Goal: Task Accomplishment & Management: Manage account settings

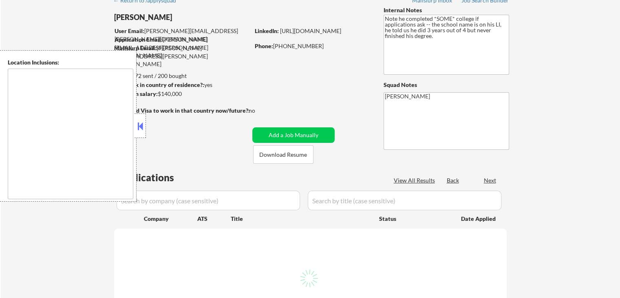
type textarea "remote"
select select ""pending""
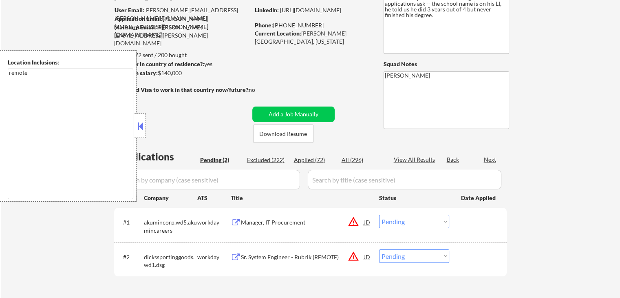
scroll to position [82, 0]
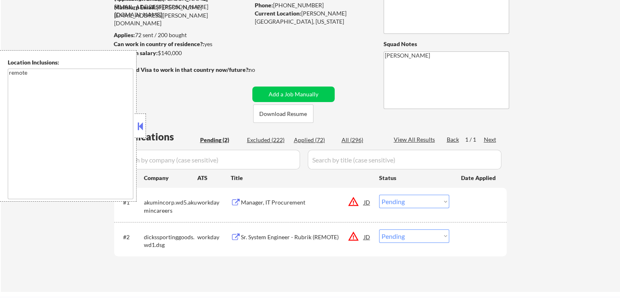
click at [234, 198] on button at bounding box center [236, 202] width 10 height 8
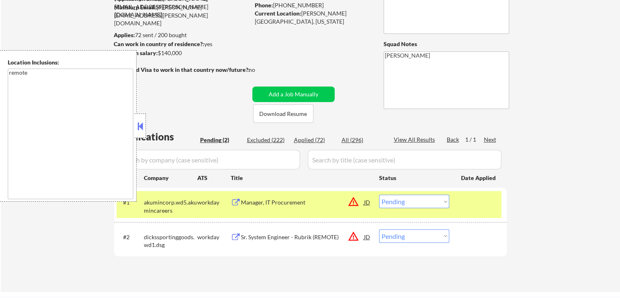
click at [238, 234] on button at bounding box center [236, 237] width 10 height 8
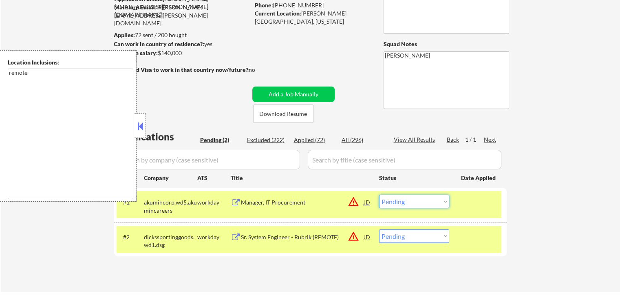
click at [422, 200] on select "Choose an option... Pending Applied Excluded (Questions) Excluded (Expired) Exc…" at bounding box center [414, 200] width 70 height 13
click at [379, 194] on select "Choose an option... Pending Applied Excluded (Questions) Excluded (Expired) Exc…" at bounding box center [414, 200] width 70 height 13
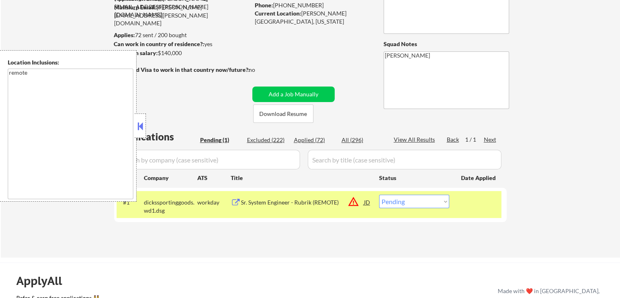
click at [419, 199] on select "Choose an option... Pending Applied Excluded (Questions) Excluded (Expired) Exc…" at bounding box center [414, 200] width 70 height 13
click at [379, 194] on select "Choose an option... Pending Applied Excluded (Questions) Excluded (Expired) Exc…" at bounding box center [414, 200] width 70 height 13
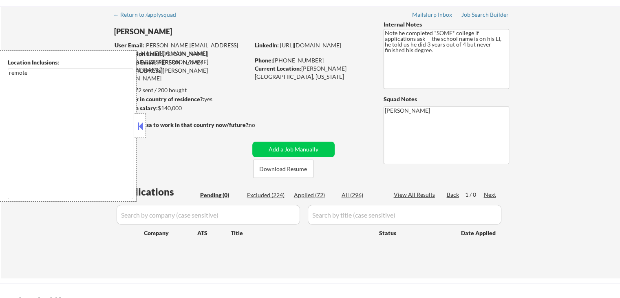
scroll to position [41, 0]
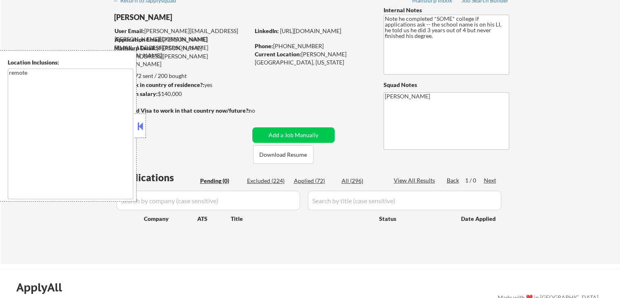
click at [300, 179] on div "Applied (72)" at bounding box center [314, 180] width 41 height 8
select select ""applied""
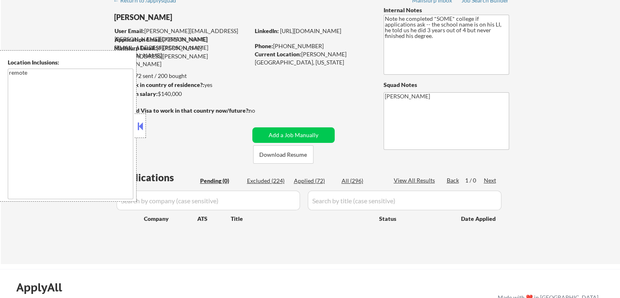
select select ""applied""
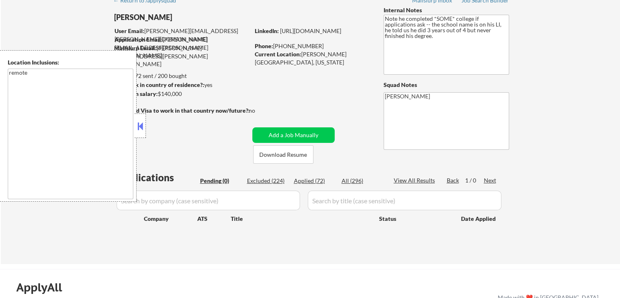
select select ""applied""
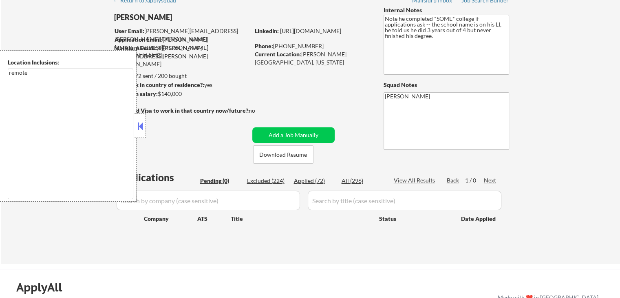
select select ""applied""
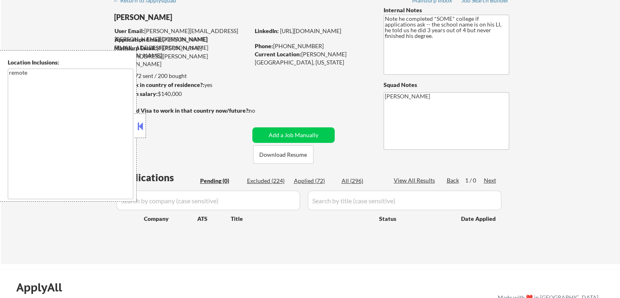
select select ""applied""
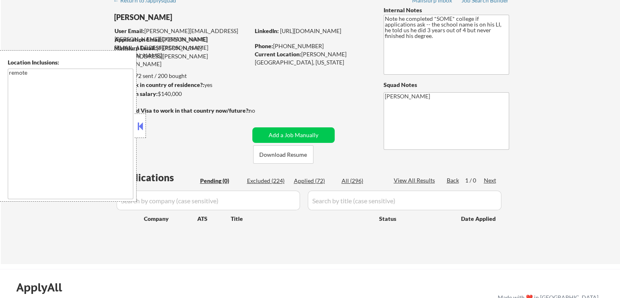
select select ""applied""
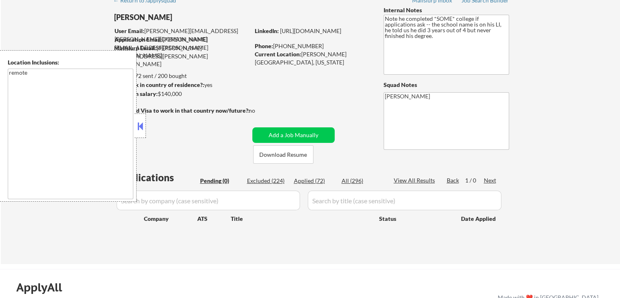
select select ""applied""
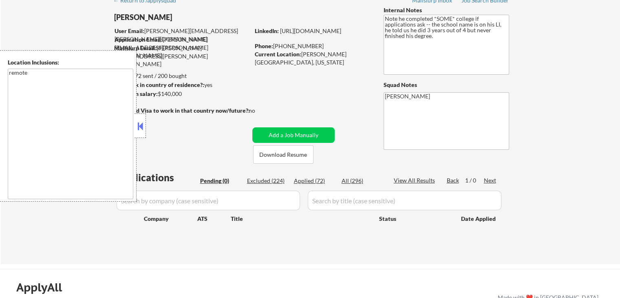
select select ""applied""
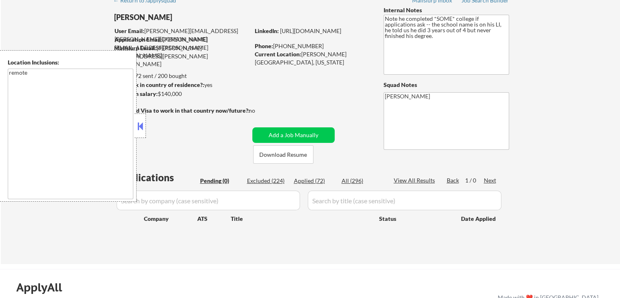
select select ""applied""
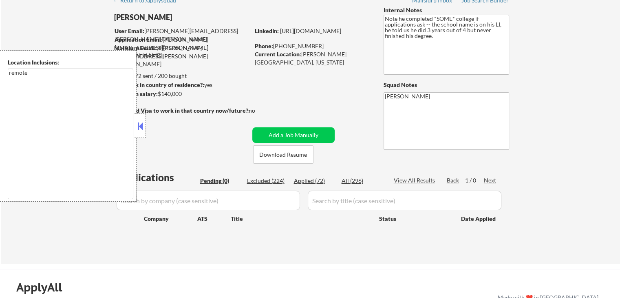
select select ""applied""
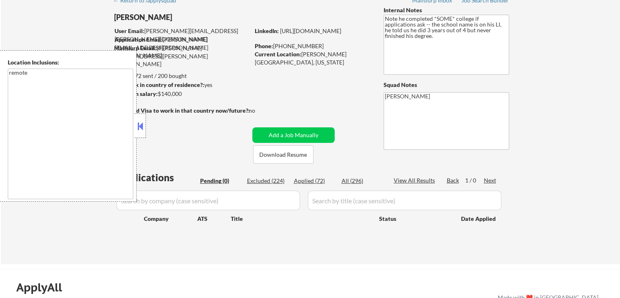
select select ""applied""
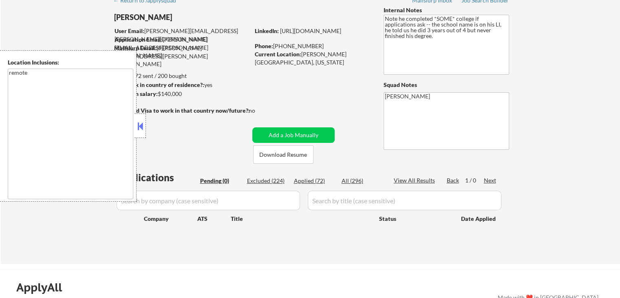
select select ""applied""
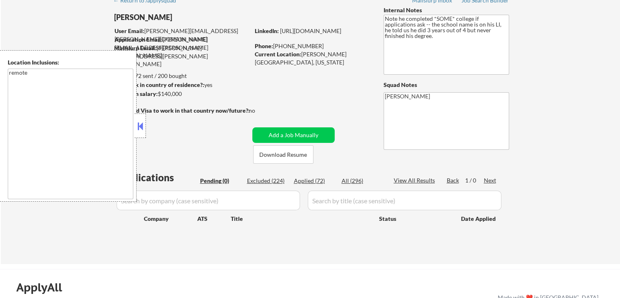
select select ""applied""
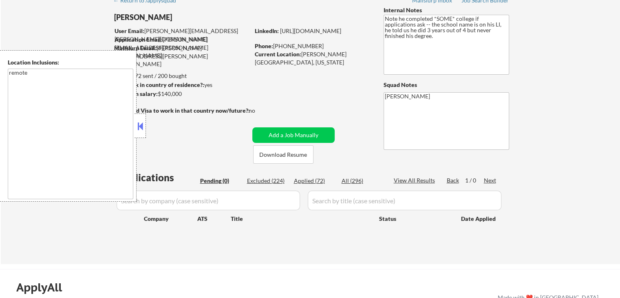
select select ""applied""
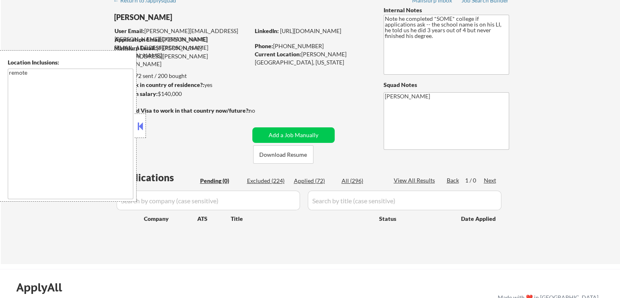
select select ""applied""
